Goal: Task Accomplishment & Management: Manage account settings

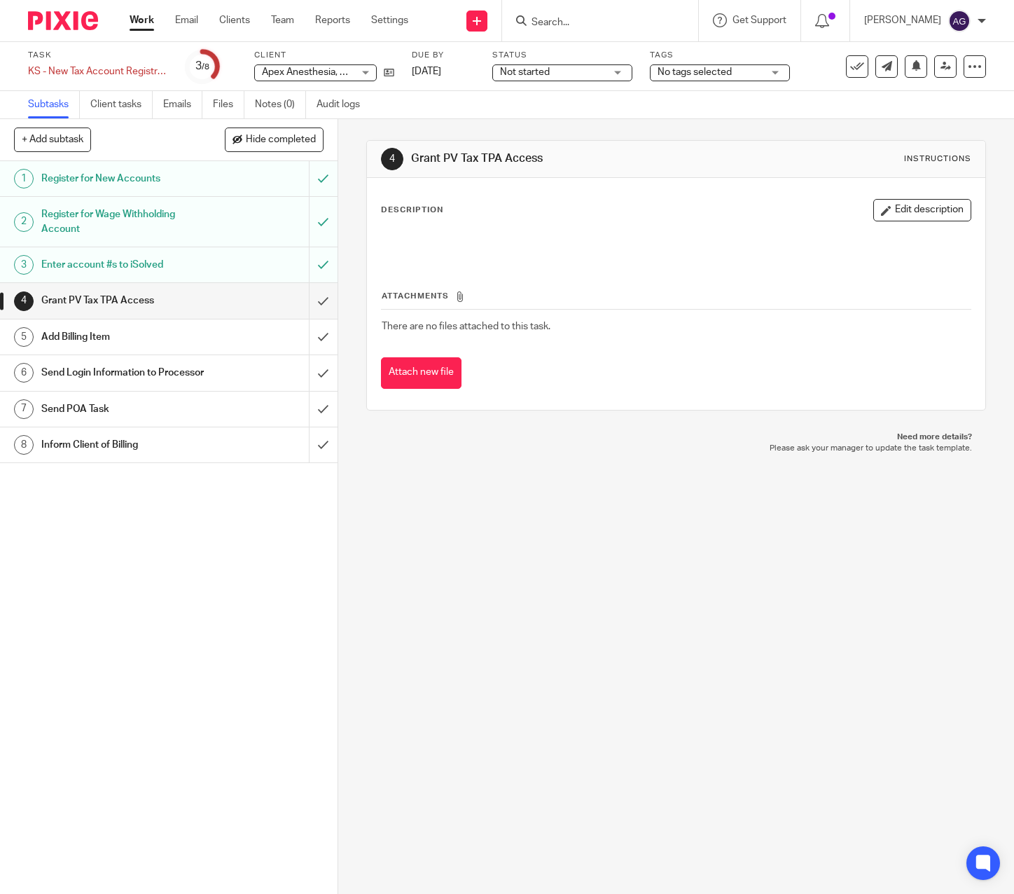
click at [504, 525] on div "4 Grant PV Tax TPA Access Instructions Description Edit description Attachments…" at bounding box center [676, 506] width 676 height 775
click at [311, 300] on input "submit" at bounding box center [169, 300] width 338 height 35
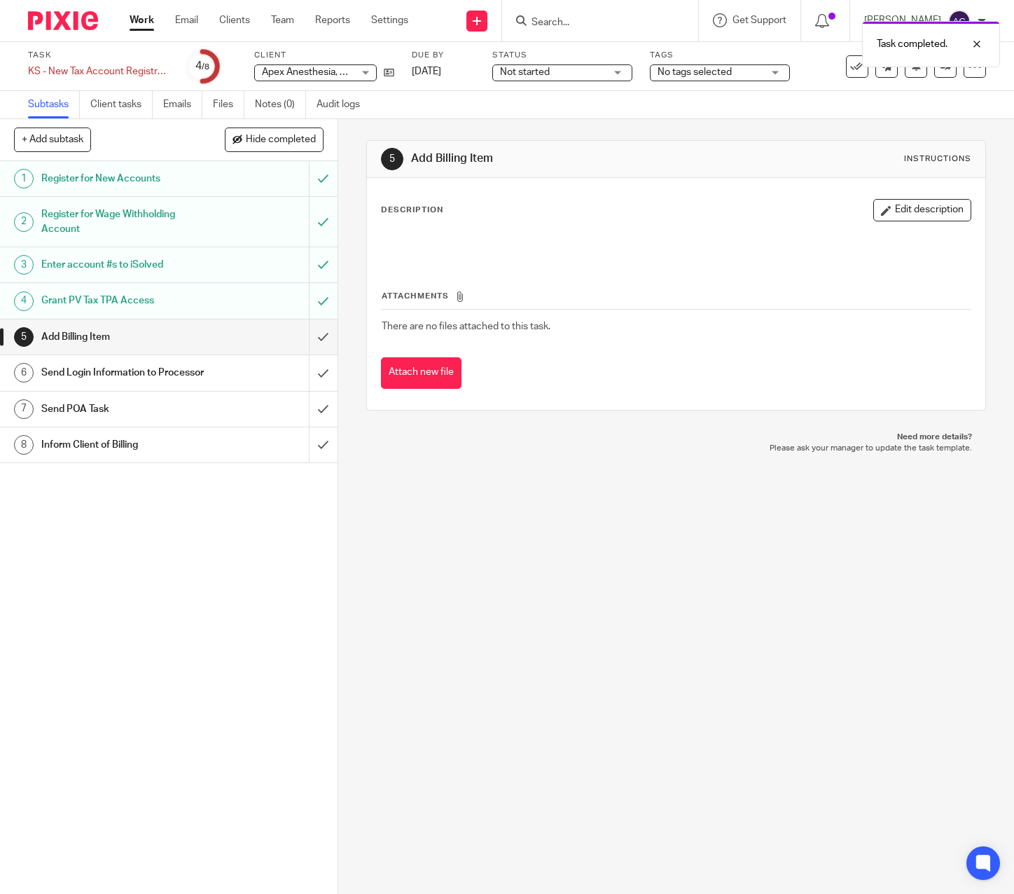
drag, startPoint x: 624, startPoint y: 580, endPoint x: 484, endPoint y: 320, distance: 295.2
click at [624, 580] on div "5 Add Billing Item Instructions Description Edit description Attachments There …" at bounding box center [676, 506] width 676 height 775
click at [630, 18] on div "Task completed." at bounding box center [753, 40] width 493 height 53
click at [447, 527] on div "5 Add Billing Item Instructions Description Edit description Attachments There …" at bounding box center [676, 506] width 676 height 775
click at [752, 480] on div "5 Add Billing Item Instructions Description Edit description Attachments There …" at bounding box center [676, 506] width 676 height 775
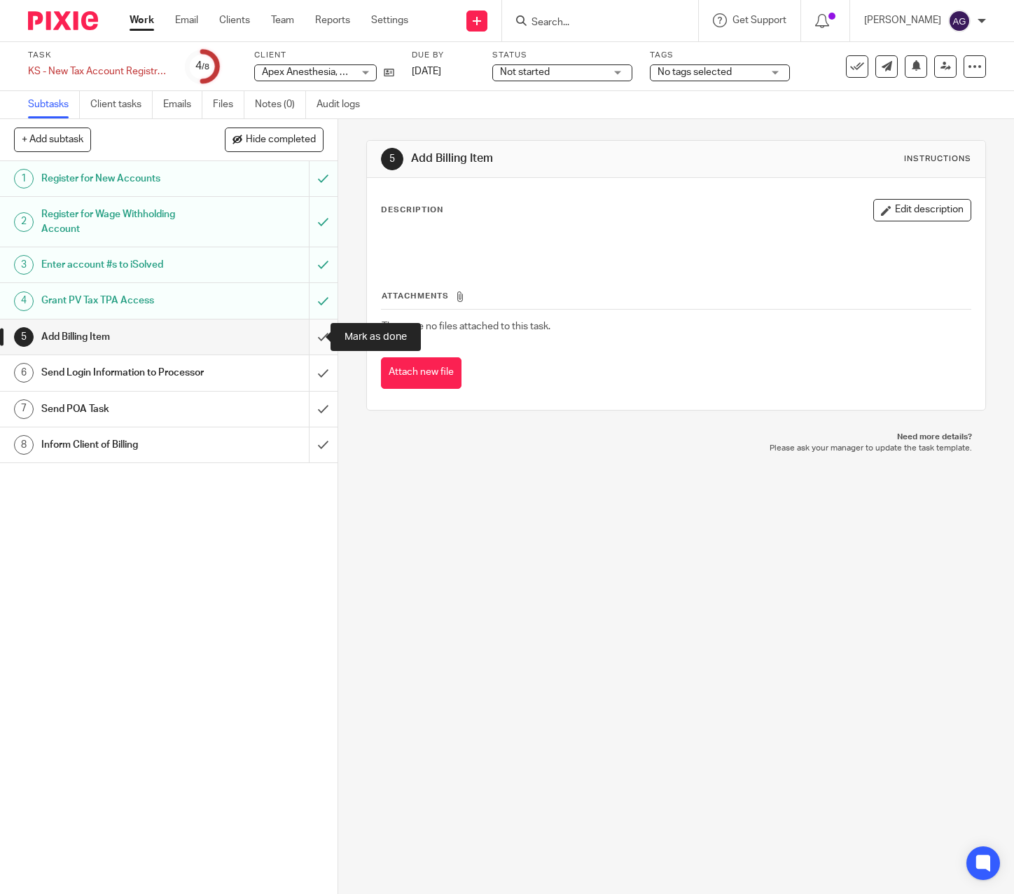
click at [305, 331] on input "submit" at bounding box center [169, 336] width 338 height 35
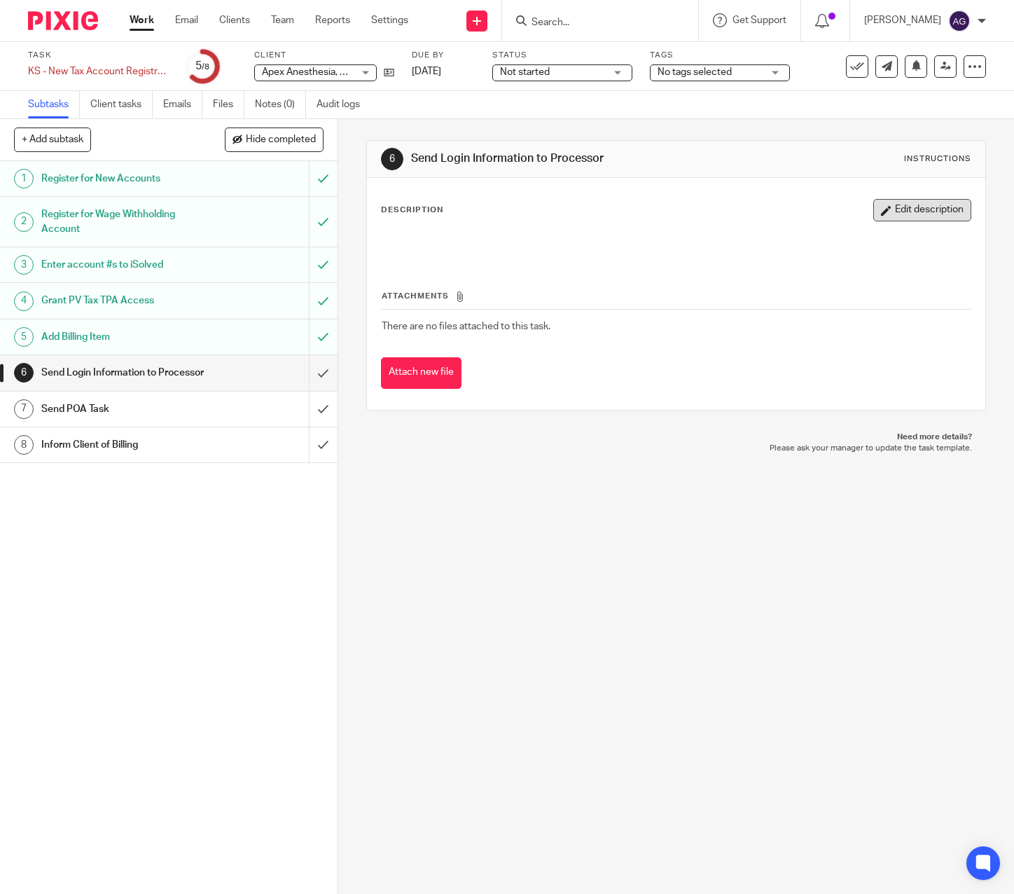
click at [873, 201] on button "Edit description" at bounding box center [922, 210] width 98 height 22
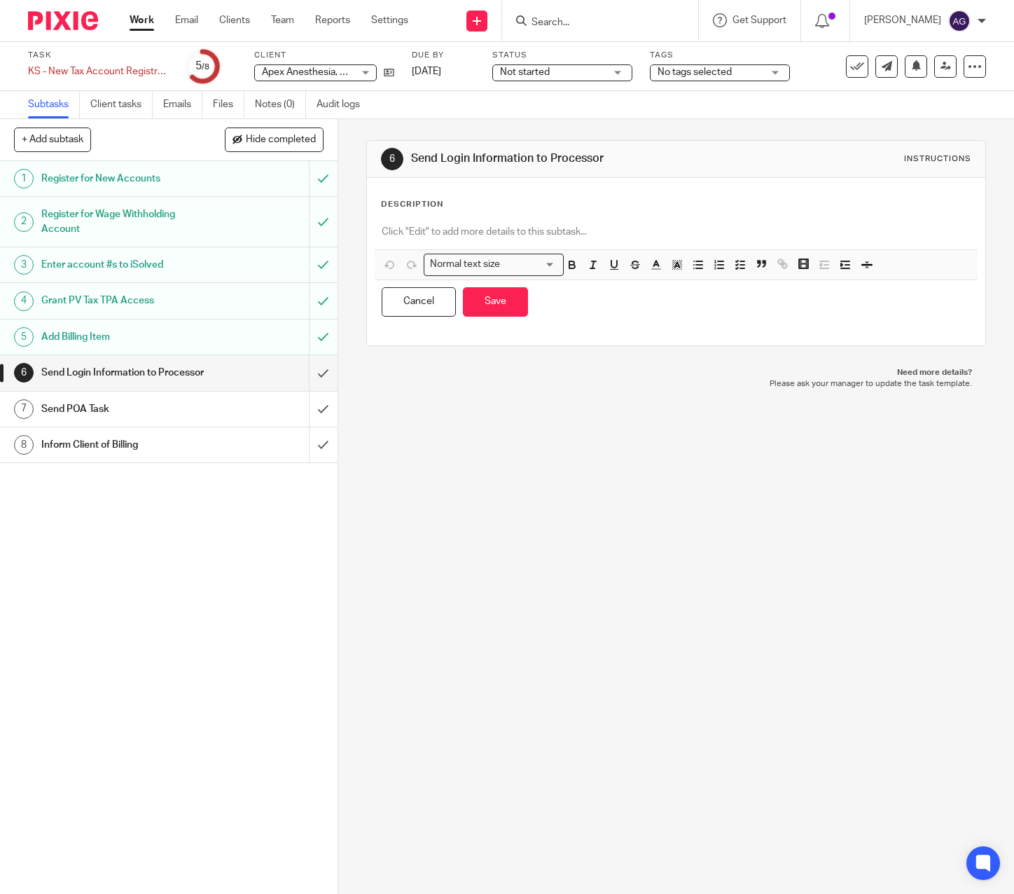
click at [473, 241] on div at bounding box center [676, 234] width 603 height 32
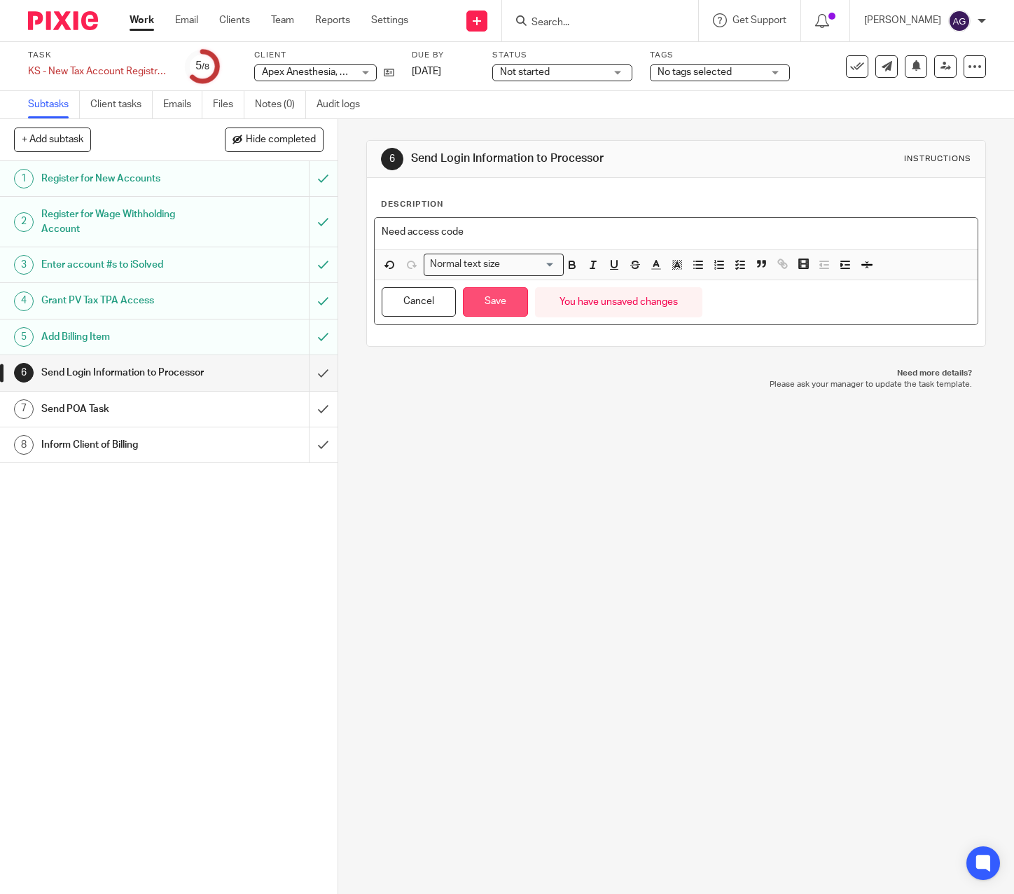
click at [498, 304] on button "Save" at bounding box center [495, 302] width 65 height 30
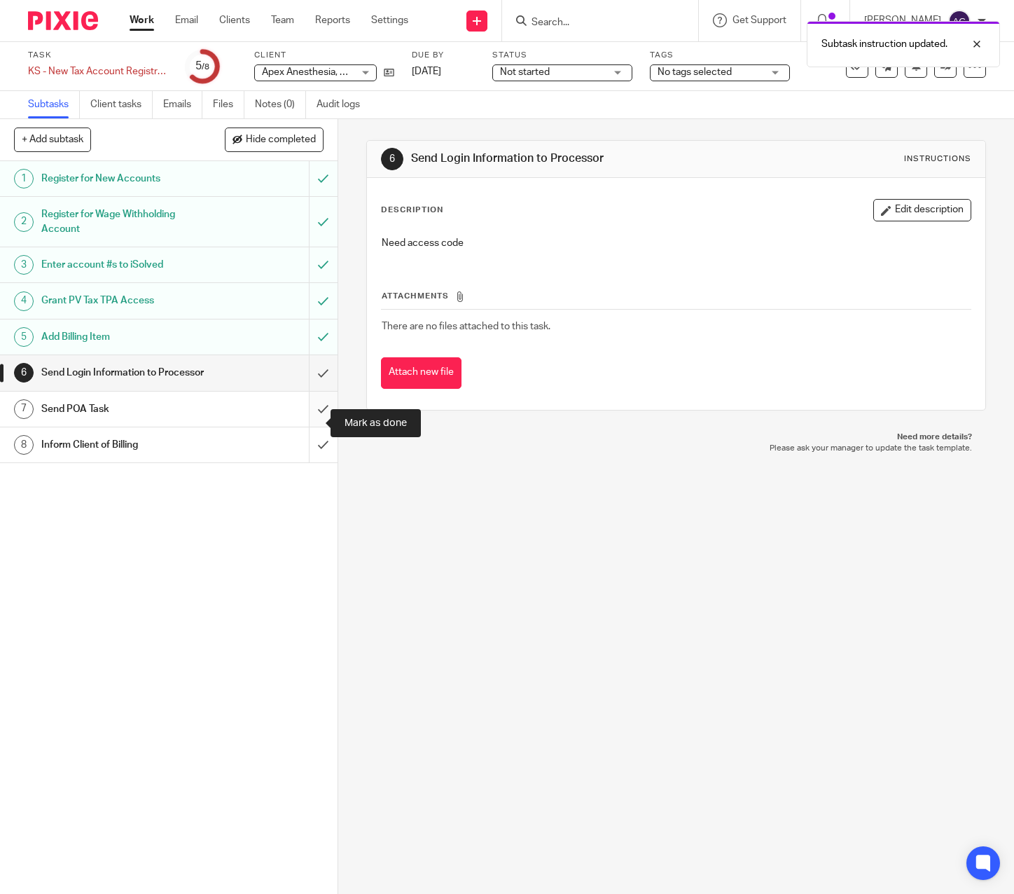
click at [305, 420] on input "submit" at bounding box center [169, 409] width 338 height 35
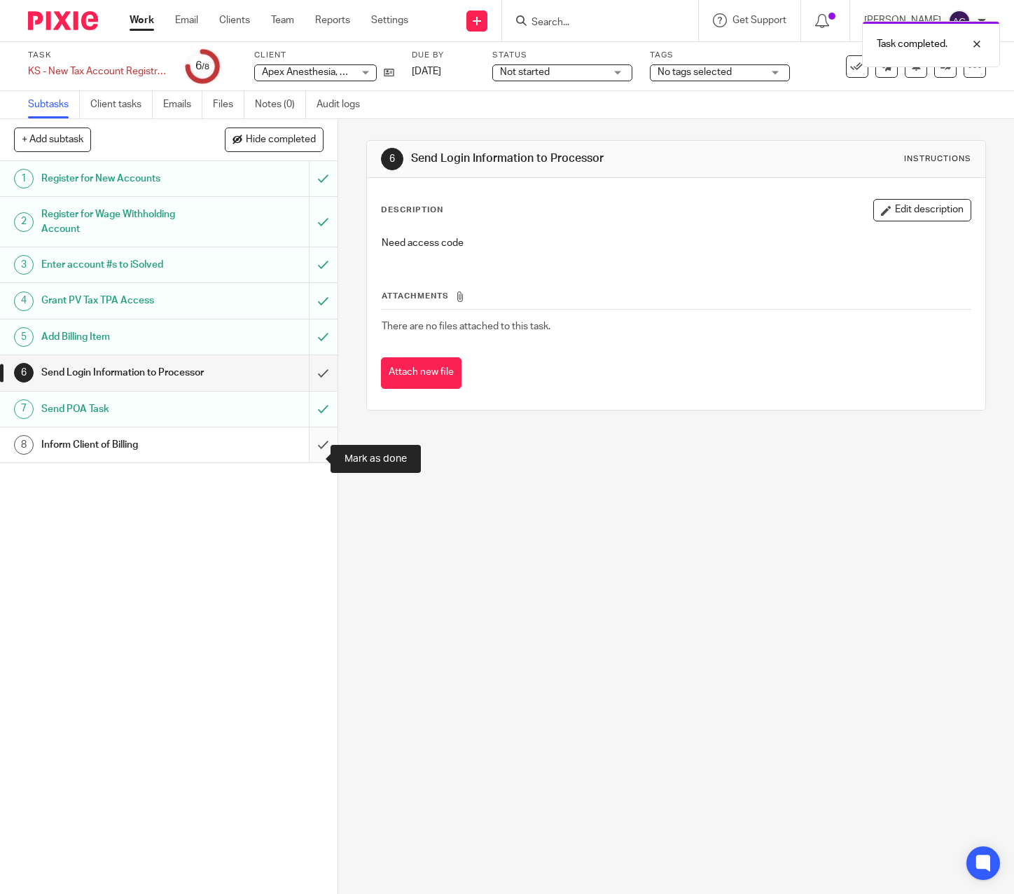
click at [309, 454] on input "submit" at bounding box center [169, 444] width 338 height 35
click at [593, 18] on div "Task completed." at bounding box center [753, 40] width 493 height 53
click at [539, 22] on div "Task completed." at bounding box center [753, 40] width 493 height 53
click at [552, 24] on div "Task completed." at bounding box center [753, 40] width 493 height 53
click at [537, 21] on div "Task completed." at bounding box center [753, 40] width 493 height 53
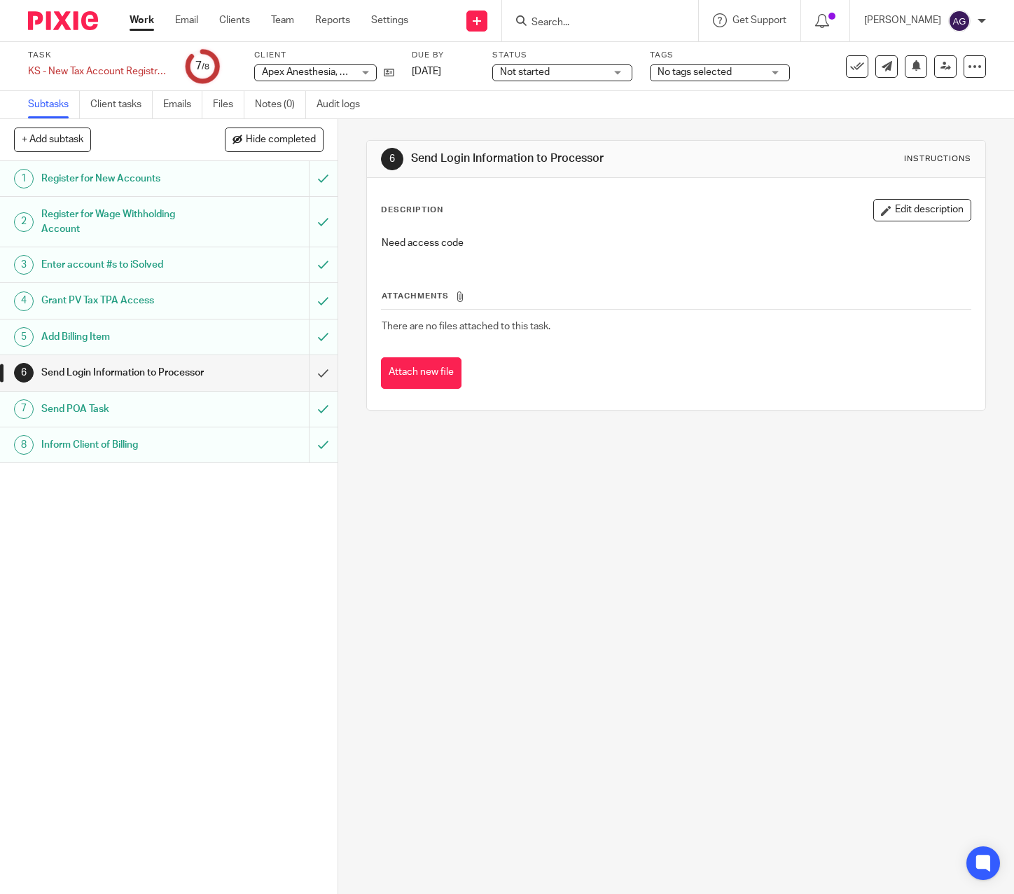
click at [544, 22] on input "Search" at bounding box center [593, 23] width 126 height 13
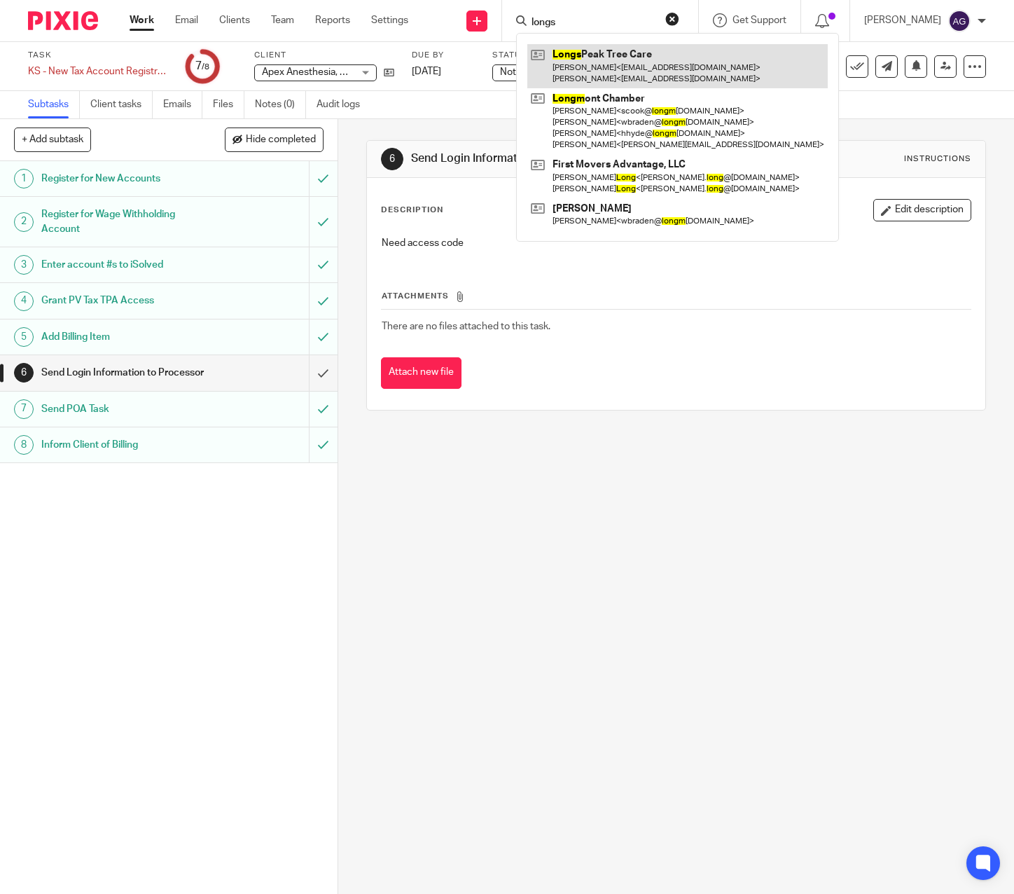
type input "longs"
click at [569, 72] on link at bounding box center [677, 65] width 300 height 43
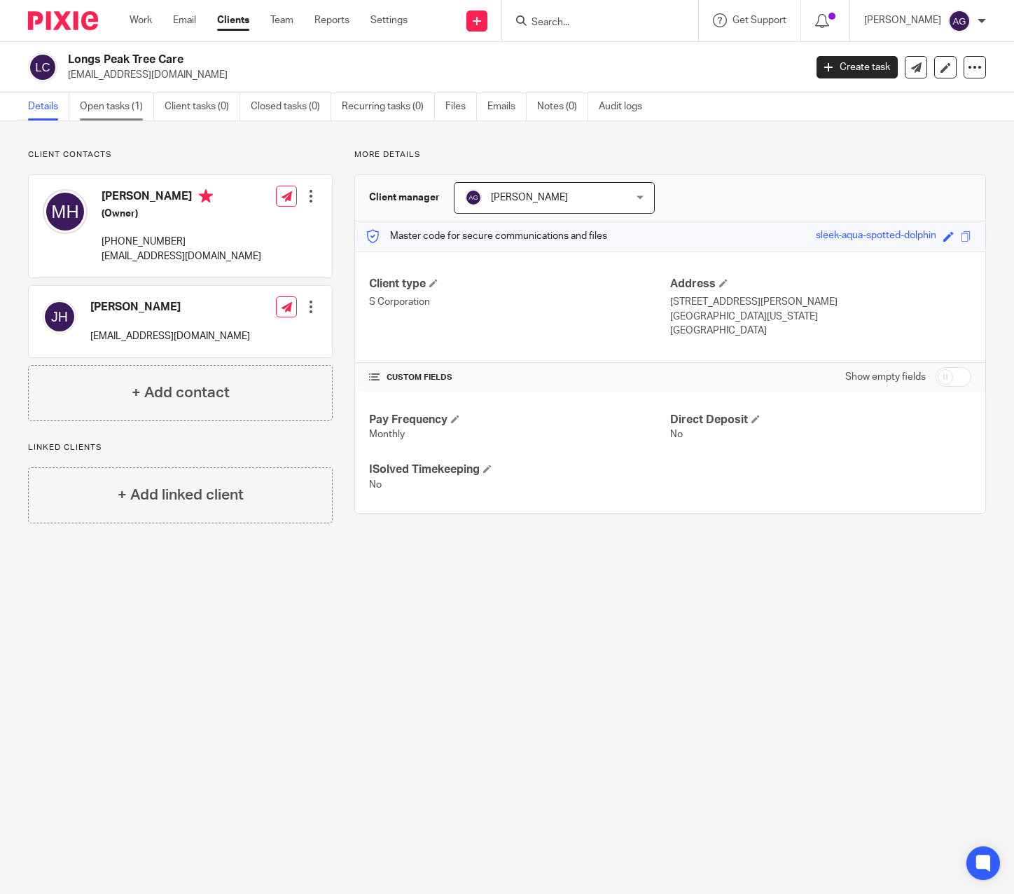
click at [129, 99] on link "Open tasks (1)" at bounding box center [117, 106] width 74 height 27
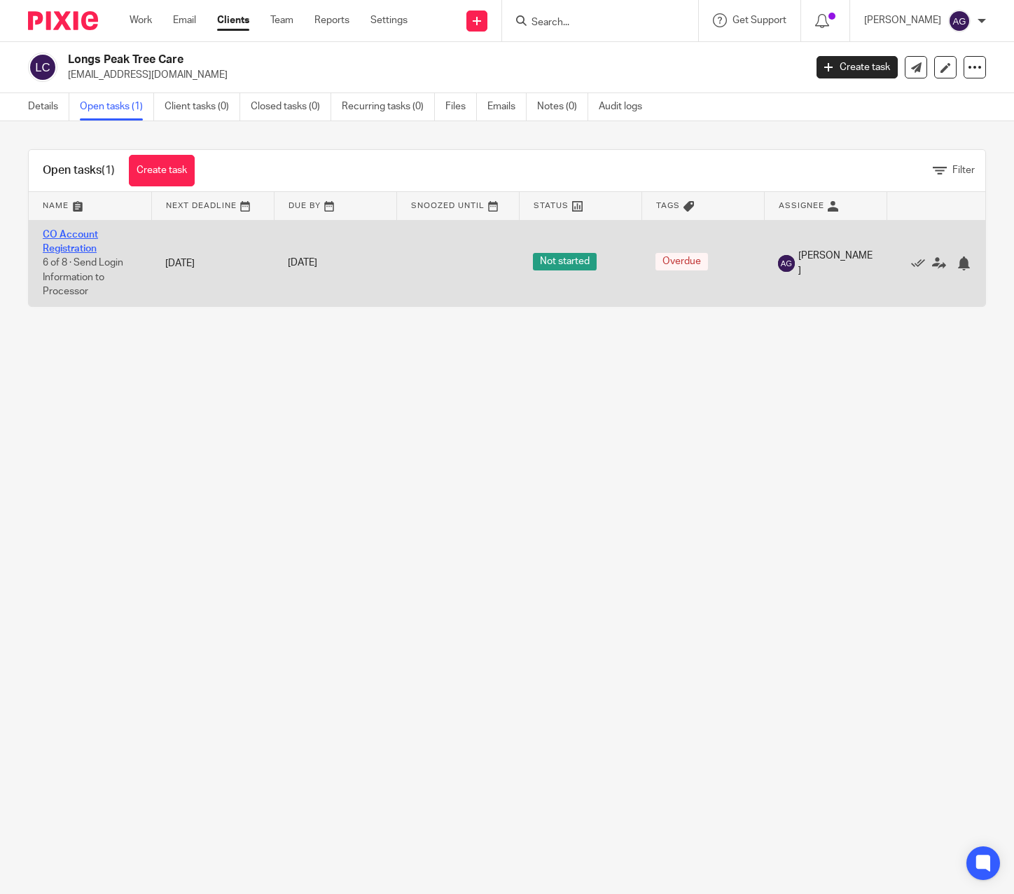
click at [84, 238] on link "CO Account Registration" at bounding box center [70, 242] width 55 height 24
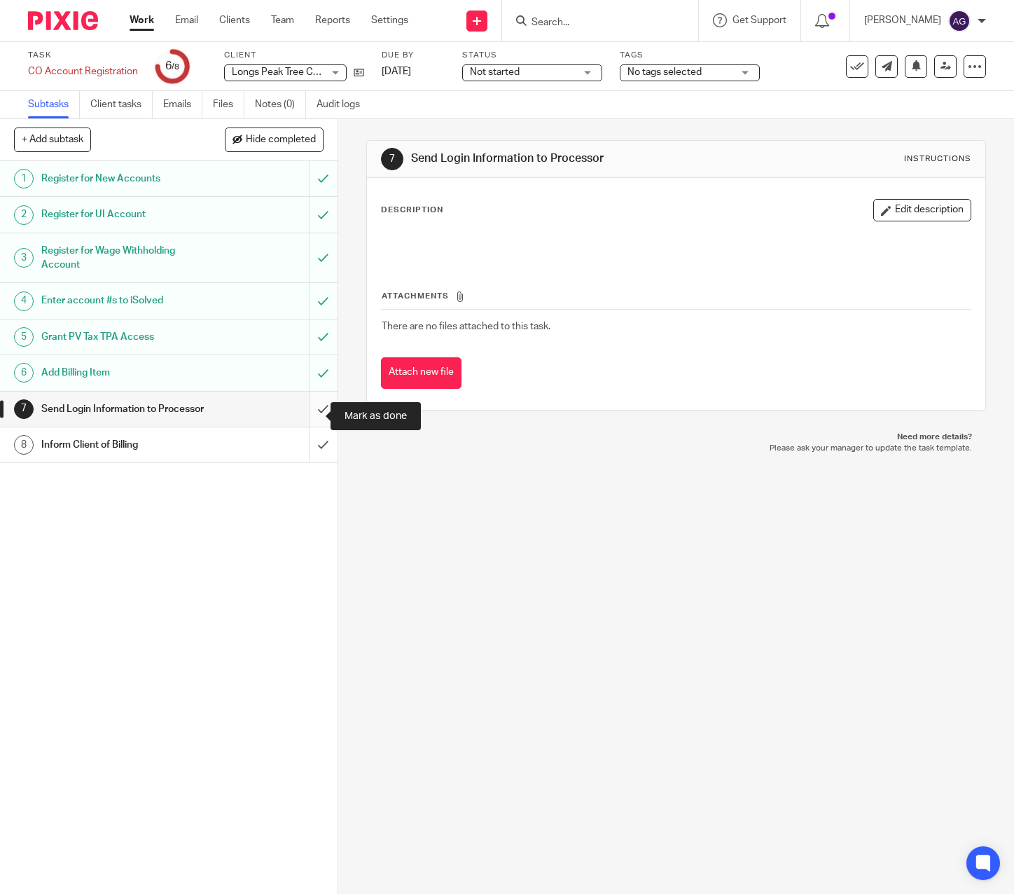
click at [311, 413] on input "submit" at bounding box center [169, 409] width 338 height 35
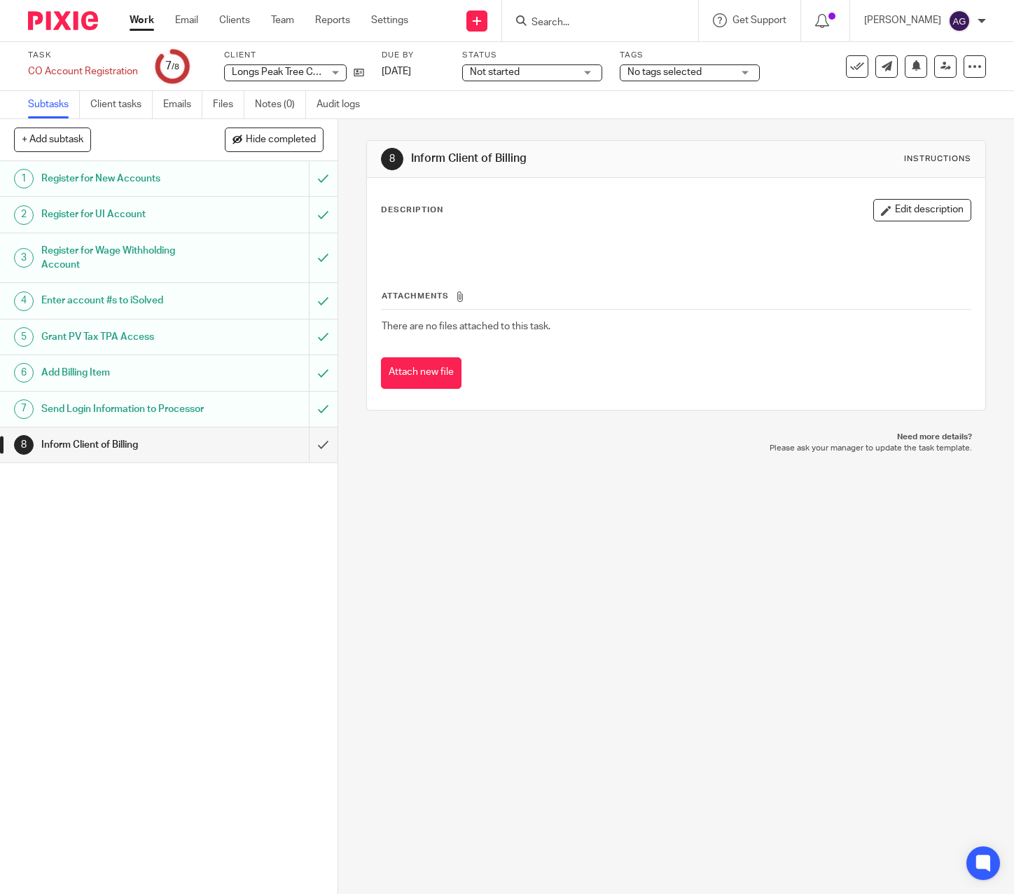
click at [62, 375] on h1 "Add Billing Item" at bounding box center [125, 372] width 169 height 21
click at [209, 538] on div "1 Register for New Accounts 2 Register for UI Account 3 Register for Wage Withh…" at bounding box center [169, 527] width 338 height 733
click at [313, 458] on input "submit" at bounding box center [169, 444] width 338 height 35
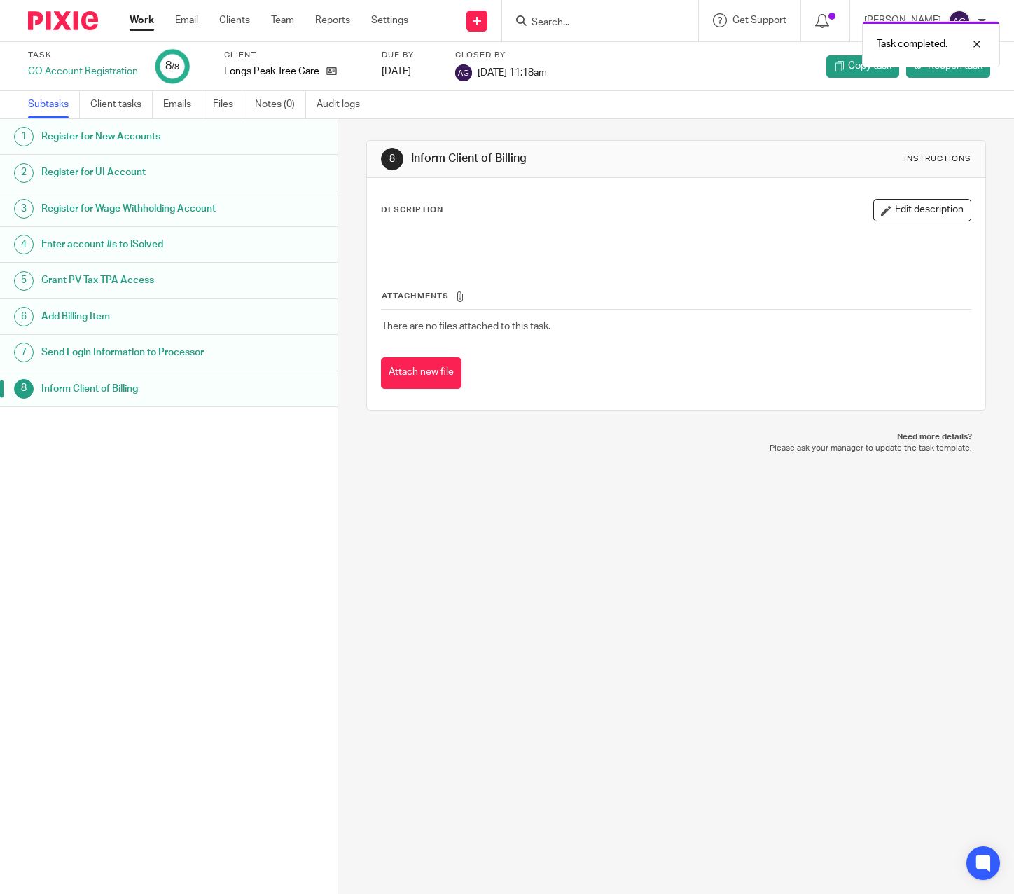
click at [149, 19] on link "Work" at bounding box center [142, 20] width 25 height 14
